Goal: Task Accomplishment & Management: Use online tool/utility

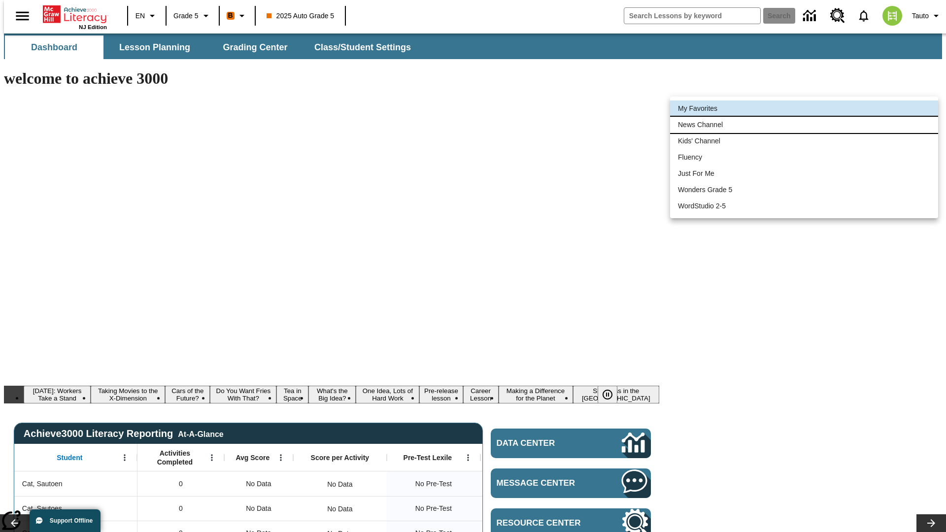
click at [804, 125] on li "News Channel" at bounding box center [804, 125] width 268 height 16
type input "120"
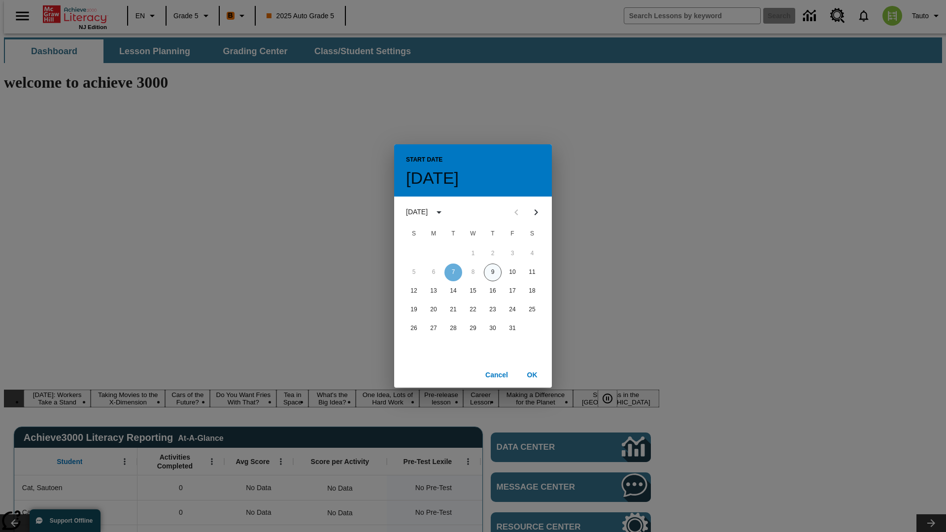
click at [492, 272] on button "9" at bounding box center [493, 272] width 18 height 18
click at [532, 374] on button "OK" at bounding box center [532, 375] width 32 height 18
